Goal: Task Accomplishment & Management: Use online tool/utility

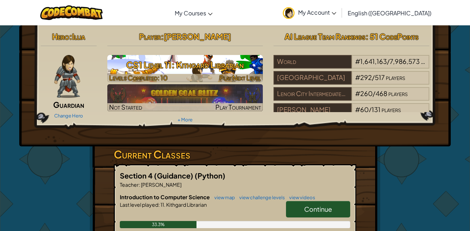
click at [189, 58] on h3 "CS1 Level 11: Kithgard Librarian" at bounding box center [185, 65] width 156 height 16
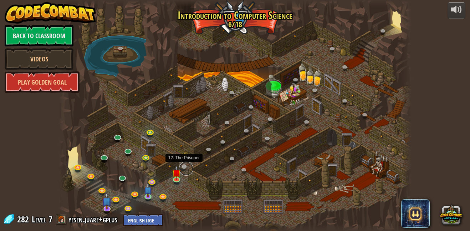
click at [182, 166] on link at bounding box center [186, 168] width 14 height 14
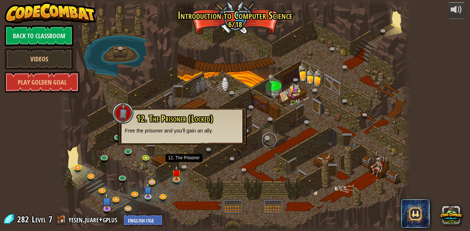
click at [262, 141] on div "25. Kithgard Gates (Locked) Escape the Kithgard dungeons, and don't let the gua…" at bounding box center [234, 115] width 353 height 231
click at [141, 151] on div at bounding box center [234, 115] width 353 height 231
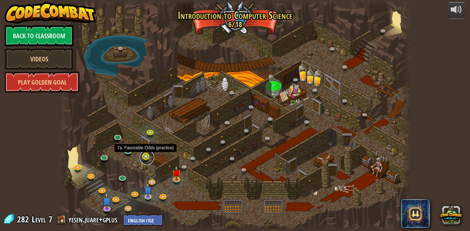
click at [145, 158] on link at bounding box center [147, 157] width 14 height 14
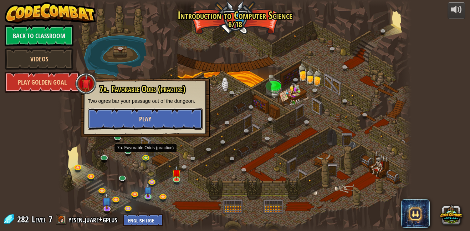
click at [172, 125] on button "Play" at bounding box center [145, 118] width 115 height 21
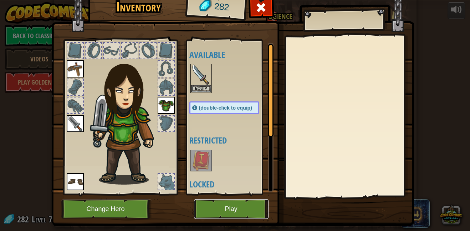
click at [215, 214] on button "Play" at bounding box center [231, 209] width 75 height 20
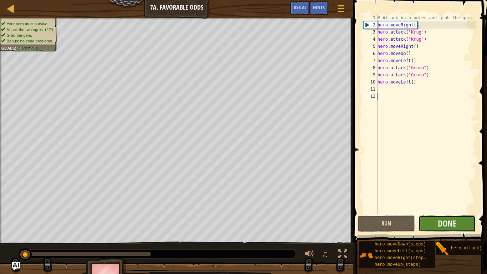
click at [461, 226] on button "Done" at bounding box center [447, 223] width 57 height 16
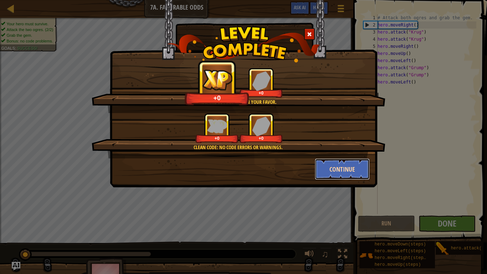
click at [359, 171] on button "Continue" at bounding box center [342, 168] width 55 height 21
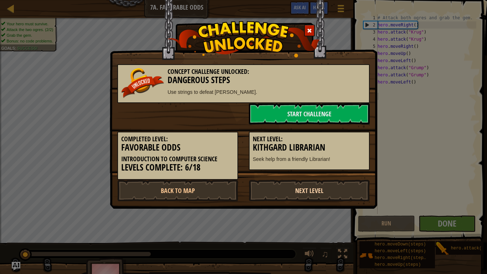
click at [329, 190] on link "Next Level" at bounding box center [309, 190] width 121 height 21
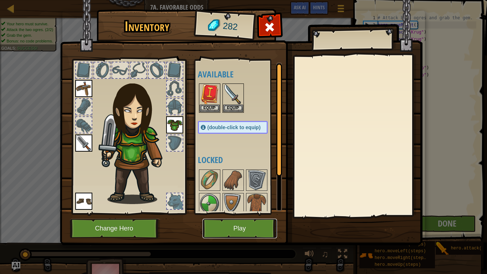
click at [241, 228] on button "Play" at bounding box center [240, 229] width 75 height 20
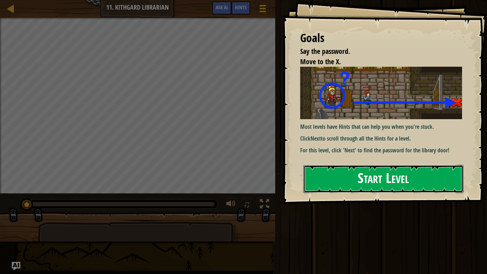
click at [360, 182] on button "Start Level" at bounding box center [383, 179] width 160 height 28
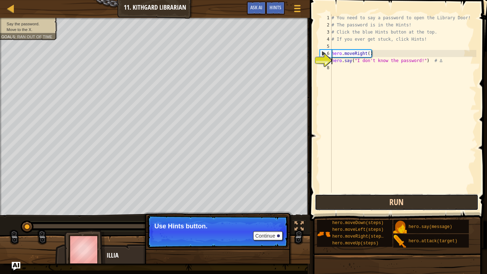
click at [348, 208] on button "Run" at bounding box center [397, 202] width 164 height 16
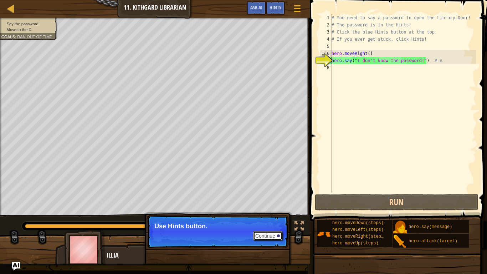
click at [271, 230] on button "Continue" at bounding box center [268, 235] width 30 height 9
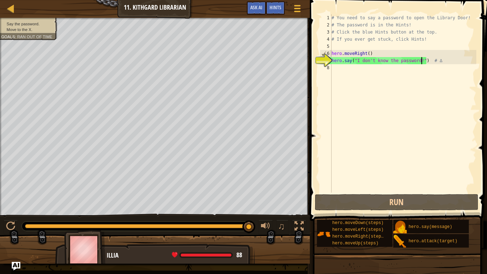
click at [421, 61] on div "# You need to say a password to open the Library Door! # The password is in the…" at bounding box center [403, 110] width 146 height 193
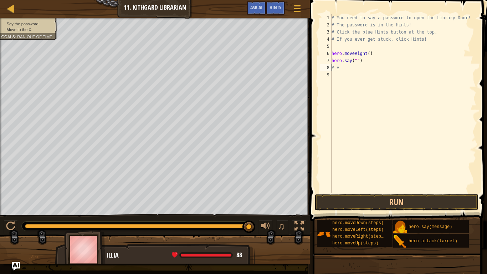
scroll to position [3, 1]
click at [356, 60] on div "# You need to say a password to open the Library Door! # The password is in the…" at bounding box center [403, 110] width 146 height 193
click at [353, 206] on button "Run" at bounding box center [397, 202] width 164 height 16
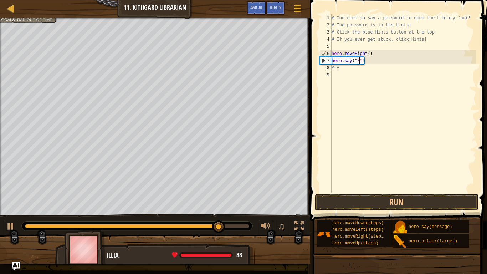
type textarea "hero.say("")"
